Goal: Task Accomplishment & Management: Use online tool/utility

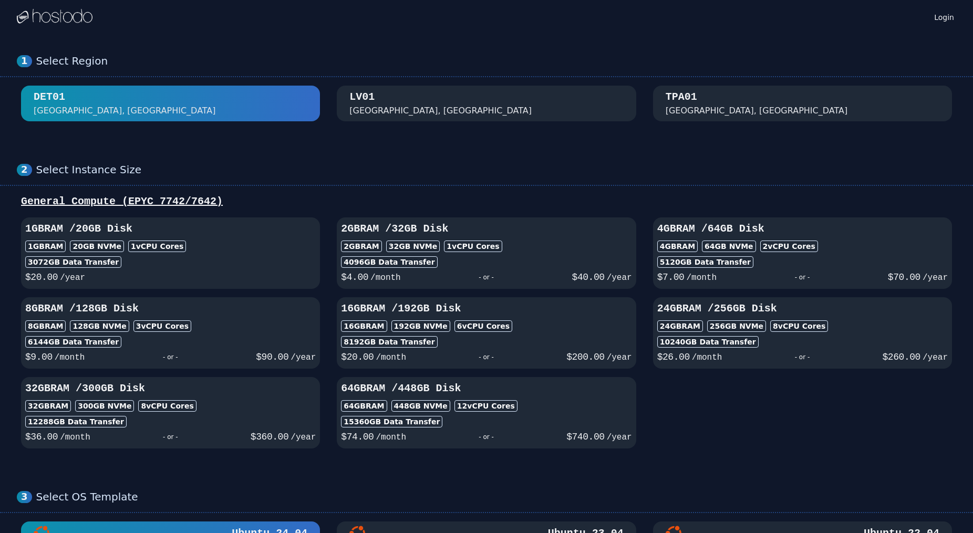
click at [737, 102] on div "TPA01 [GEOGRAPHIC_DATA], [GEOGRAPHIC_DATA]" at bounding box center [803, 103] width 274 height 27
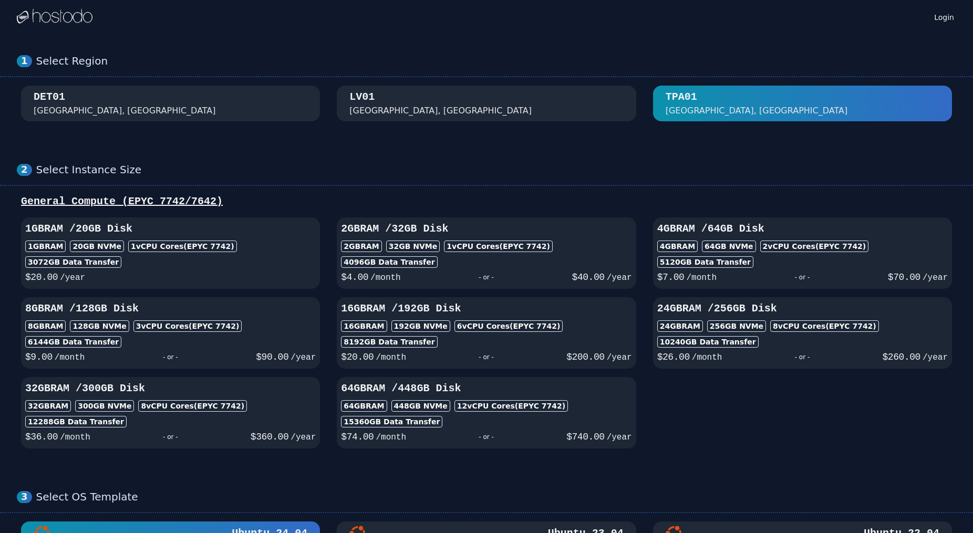
click at [522, 111] on div "[GEOGRAPHIC_DATA], [GEOGRAPHIC_DATA]" at bounding box center [486, 103] width 274 height 27
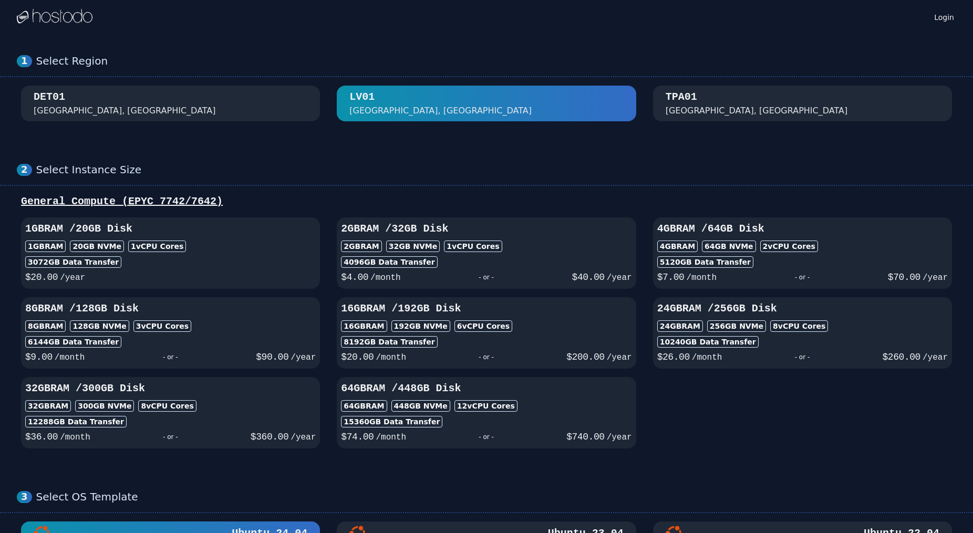
click at [172, 105] on div "DET01 [GEOGRAPHIC_DATA], [GEOGRAPHIC_DATA]" at bounding box center [171, 103] width 274 height 27
